Goal: Transaction & Acquisition: Purchase product/service

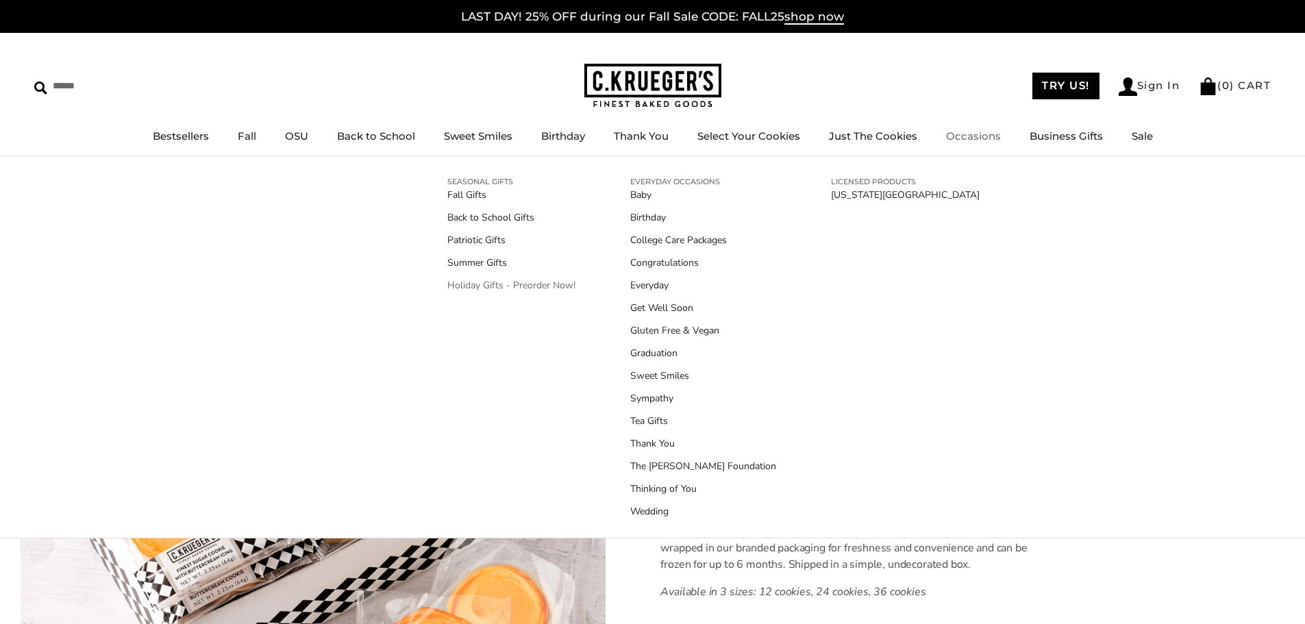
click at [545, 284] on link "Holiday Gifts - Preorder Now!" at bounding box center [511, 285] width 128 height 14
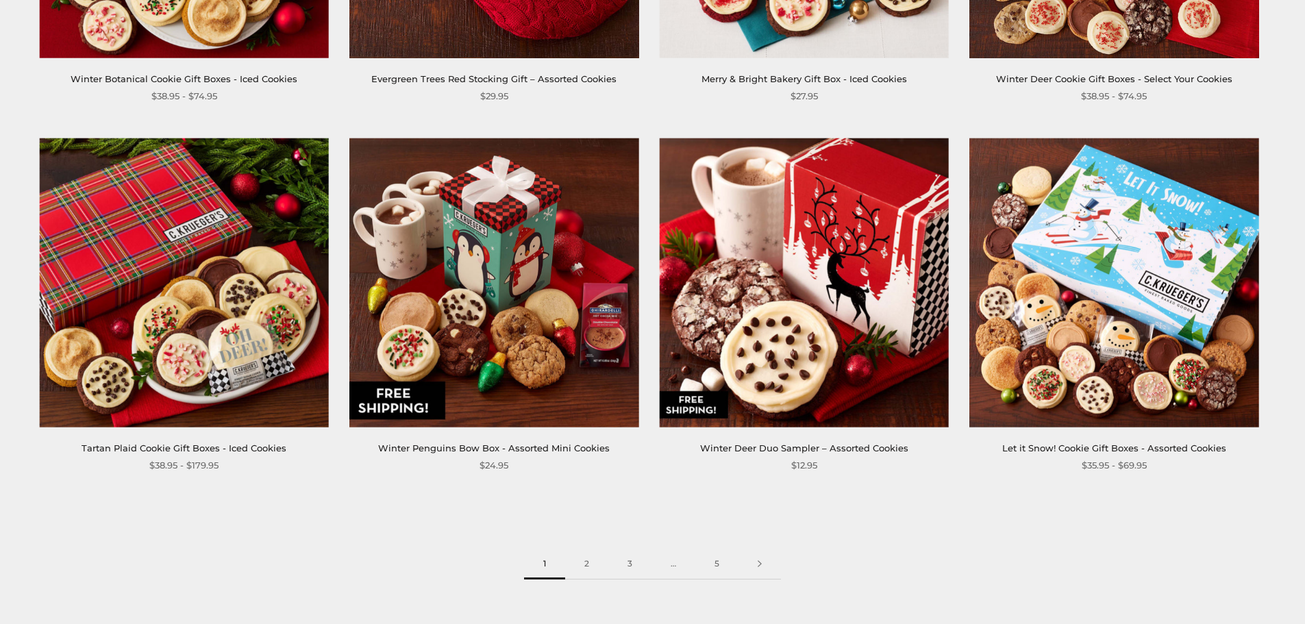
scroll to position [2055, 0]
